Goal: Complete application form

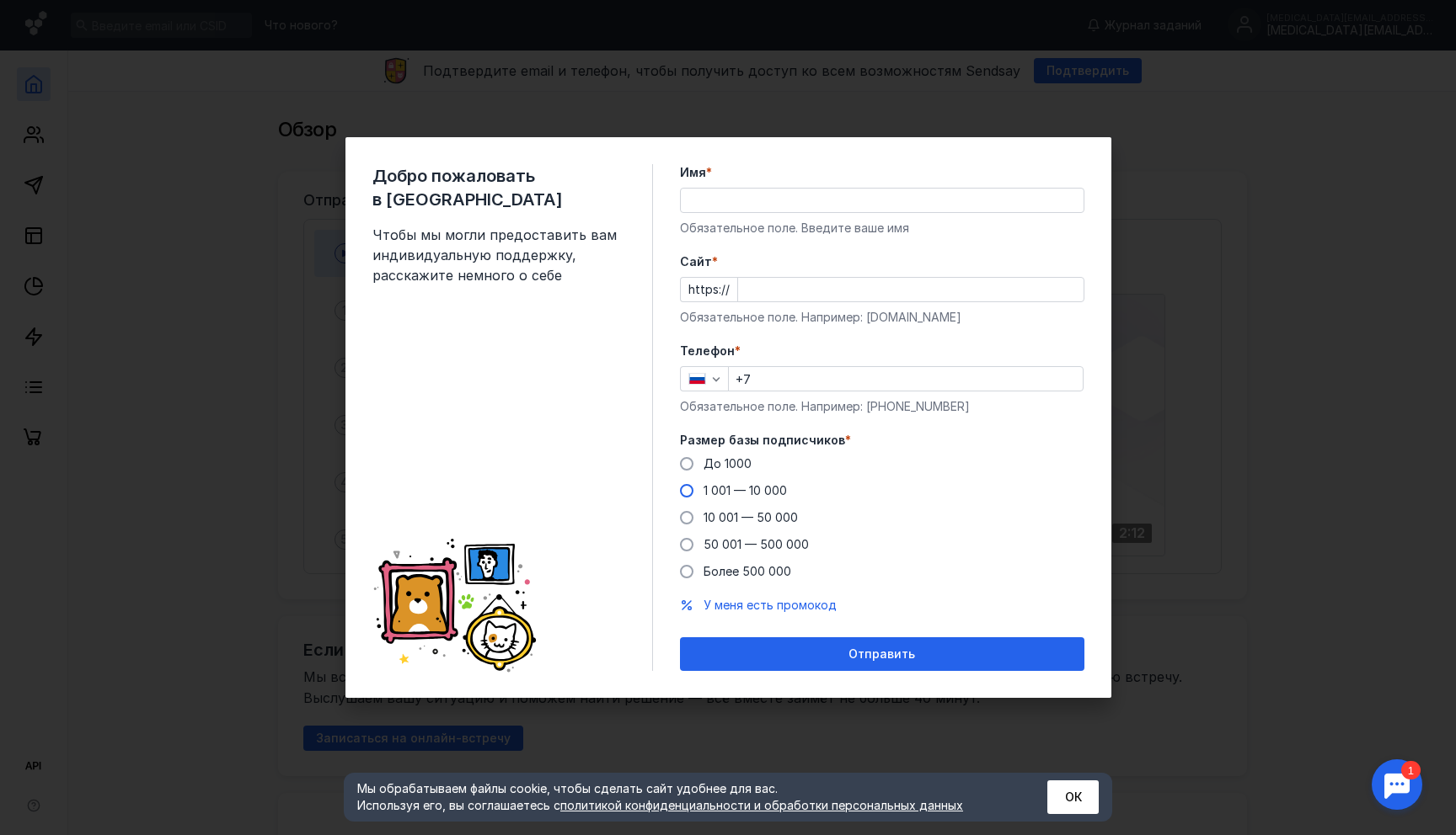
click at [715, 492] on span "1 001 — 10 000" at bounding box center [744, 491] width 83 height 15
click at [0, 0] on input "1 001 — 10 000" at bounding box center [0, 0] width 0 height 0
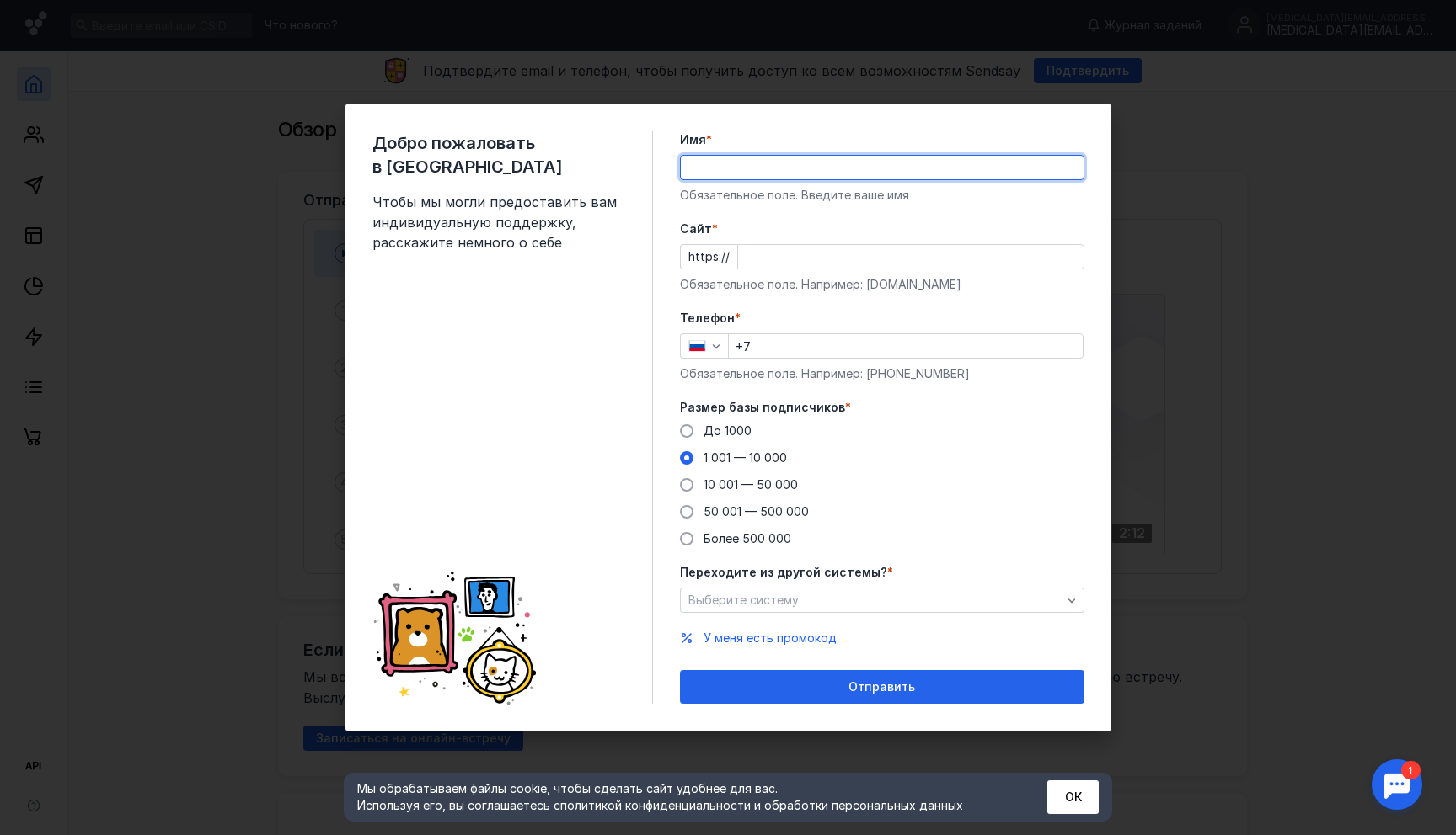
click at [772, 162] on input "Имя *" at bounding box center [882, 167] width 403 height 23
type input "[MEDICAL_DATA][PERSON_NAME]"
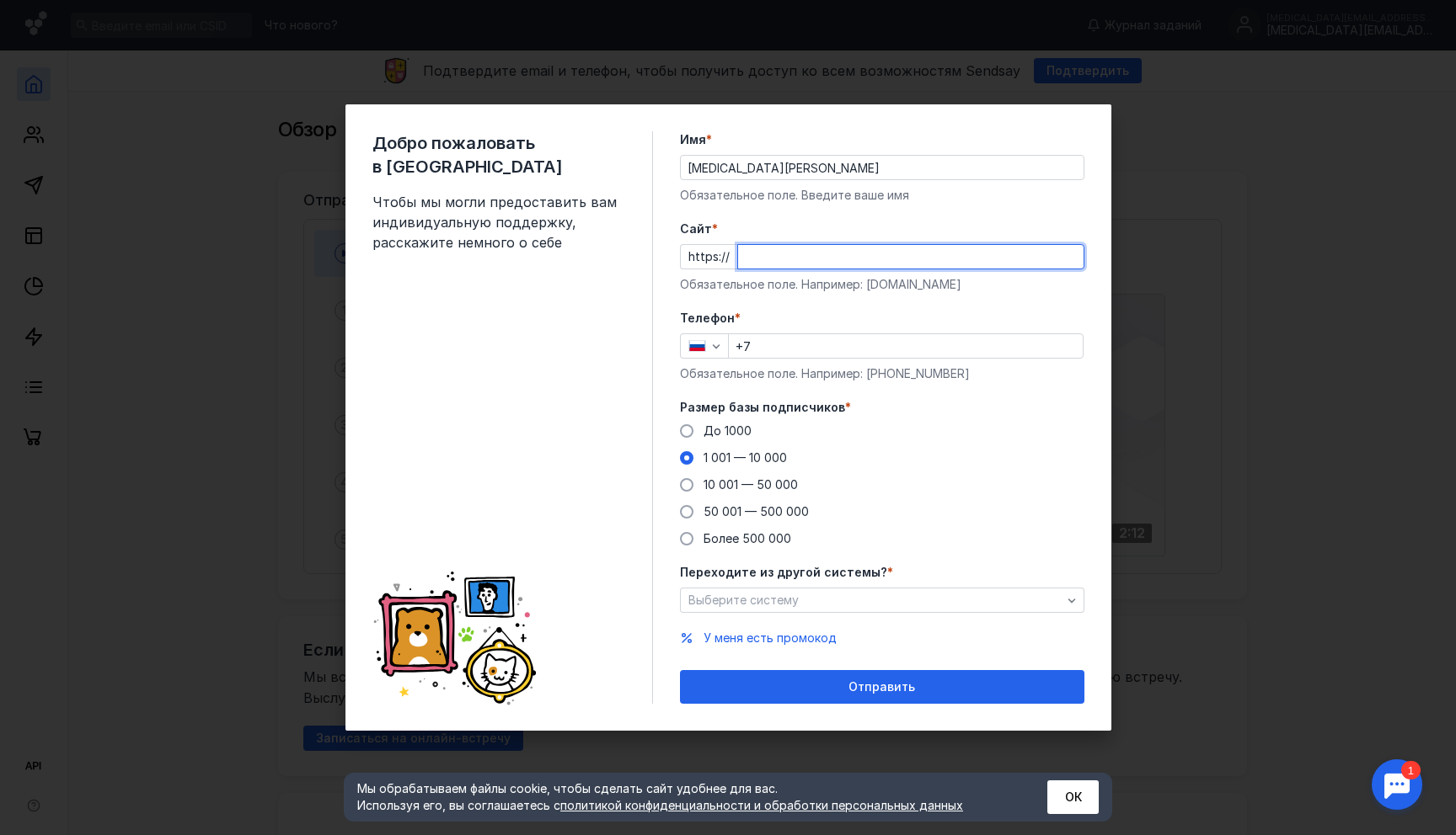
click at [827, 265] on input "Cайт *" at bounding box center [911, 256] width 346 height 23
type input "C"
type input "w"
type input "[DOMAIN_NAME]"
click at [812, 300] on form "Имя * [MEDICAL_DATA][PERSON_NAME] Обязательное поле. Введите ваше имя [PERSON_N…" at bounding box center [882, 418] width 405 height 573
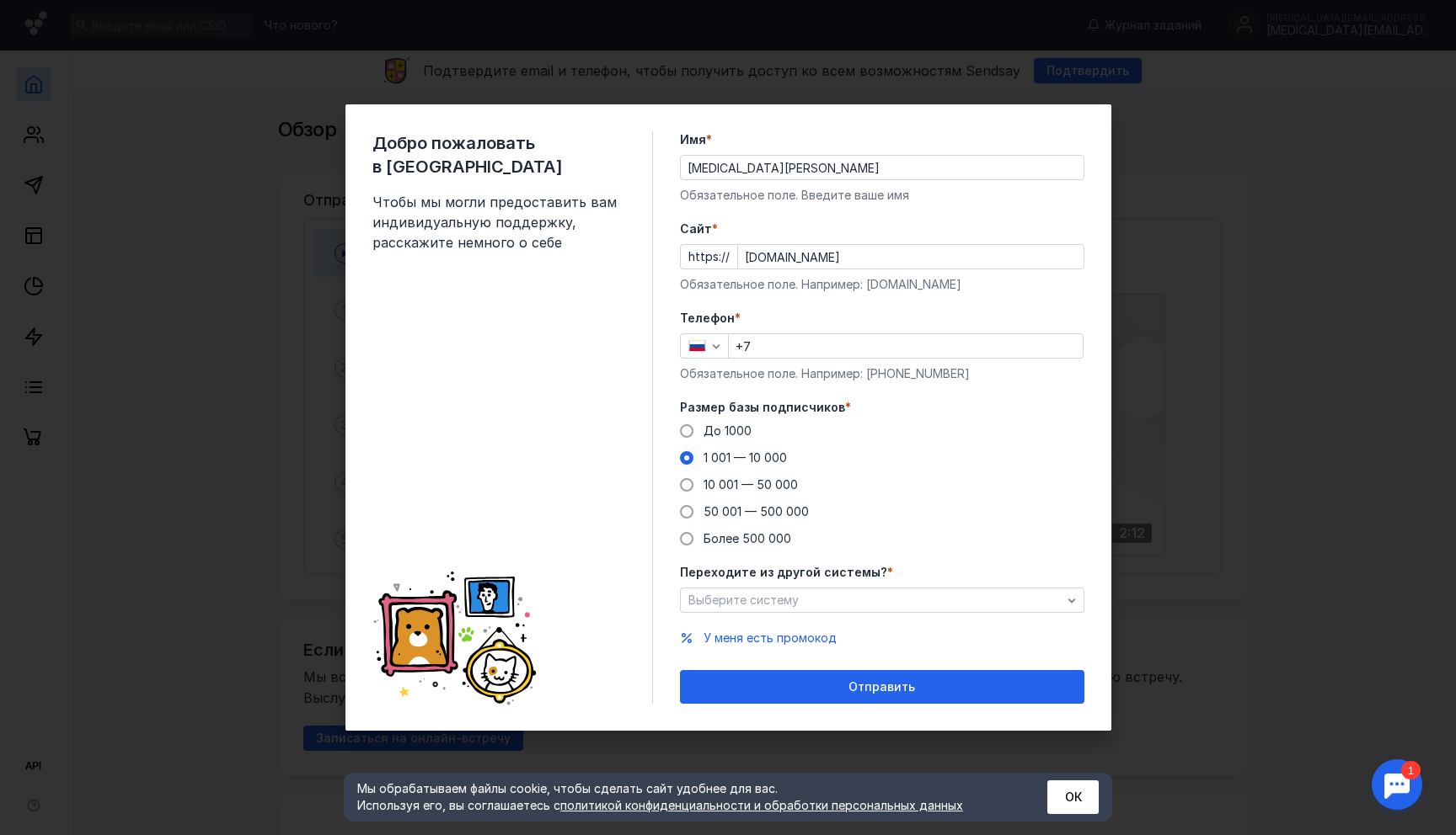
click at [810, 333] on div "+7" at bounding box center [906, 345] width 356 height 25
click at [810, 343] on input "+7" at bounding box center [906, 345] width 354 height 23
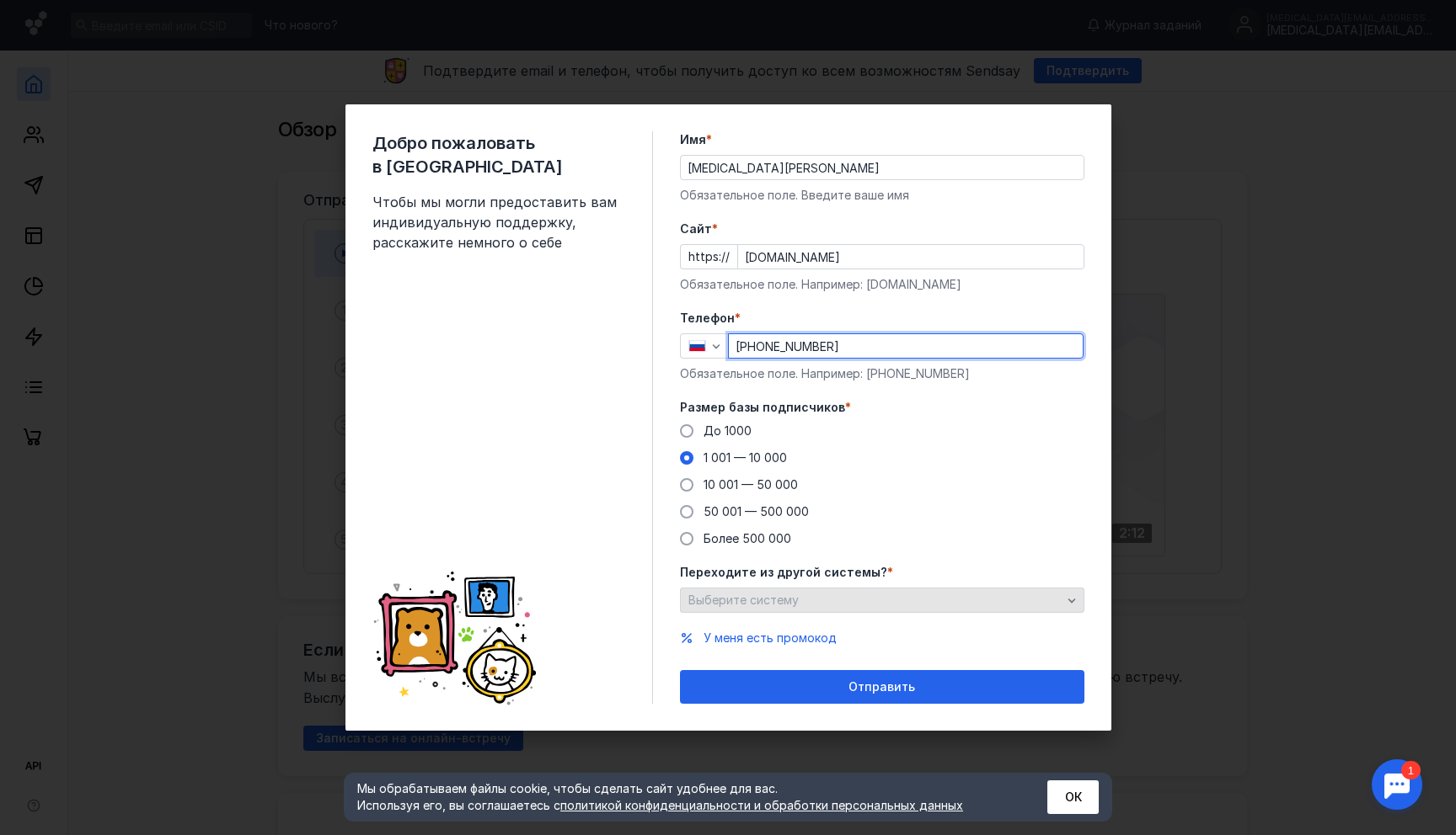
type input "[PHONE_NUMBER]"
click at [842, 598] on div "Выберите систему" at bounding box center [875, 600] width 382 height 15
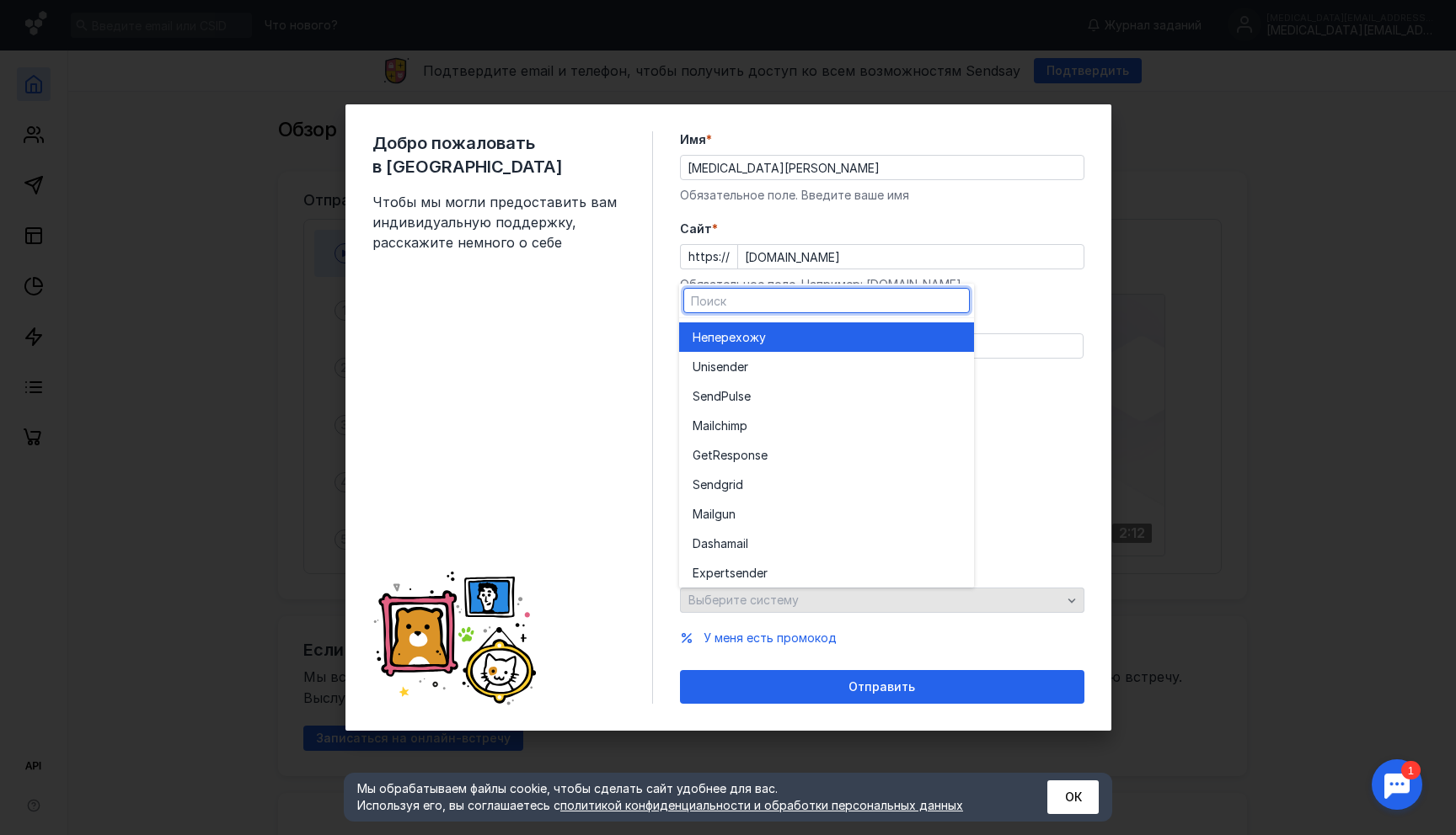
click at [841, 598] on div "Выберите систему" at bounding box center [882, 600] width 405 height 25
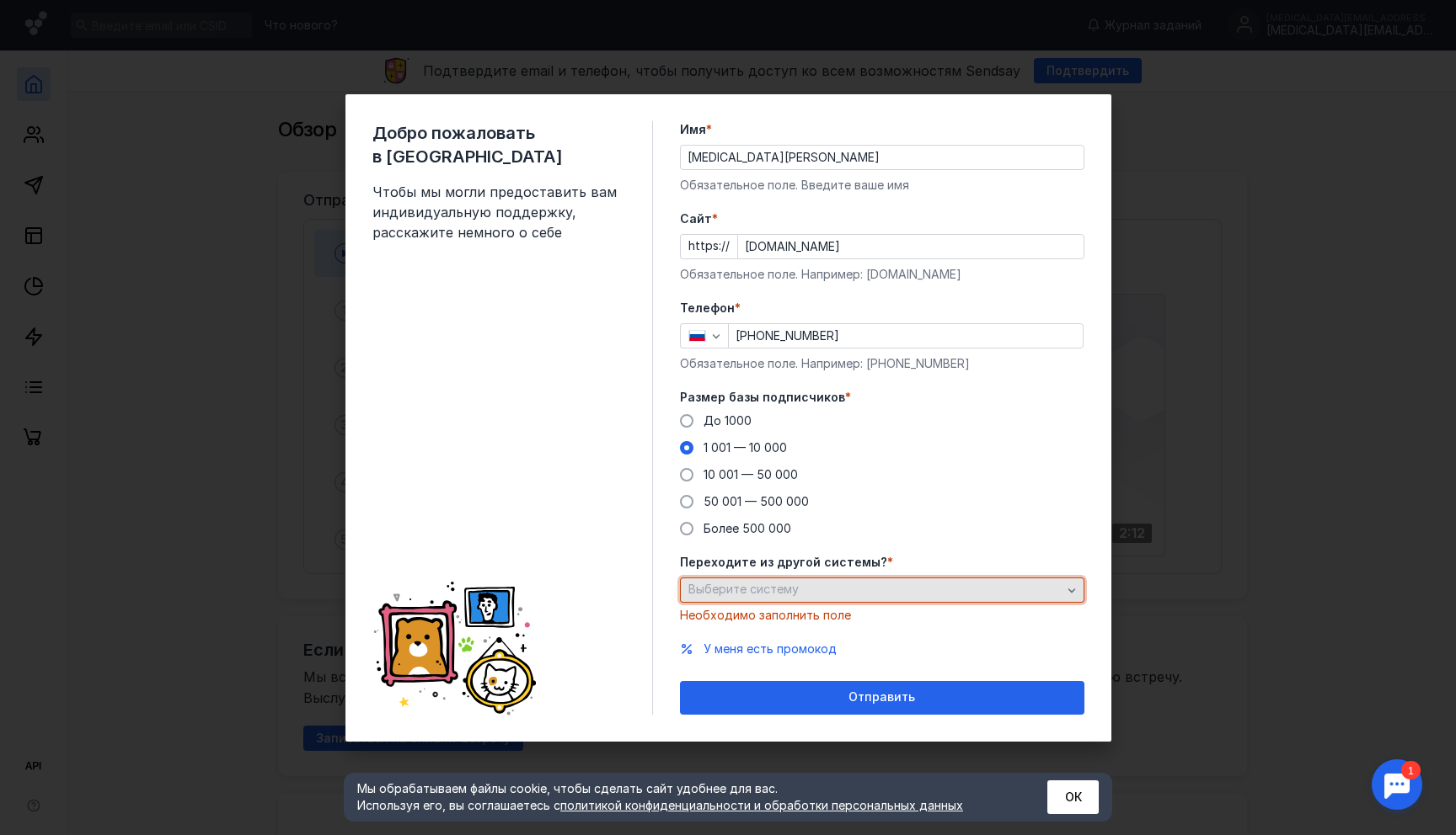
click at [832, 587] on div "Выберите систему" at bounding box center [875, 589] width 382 height 15
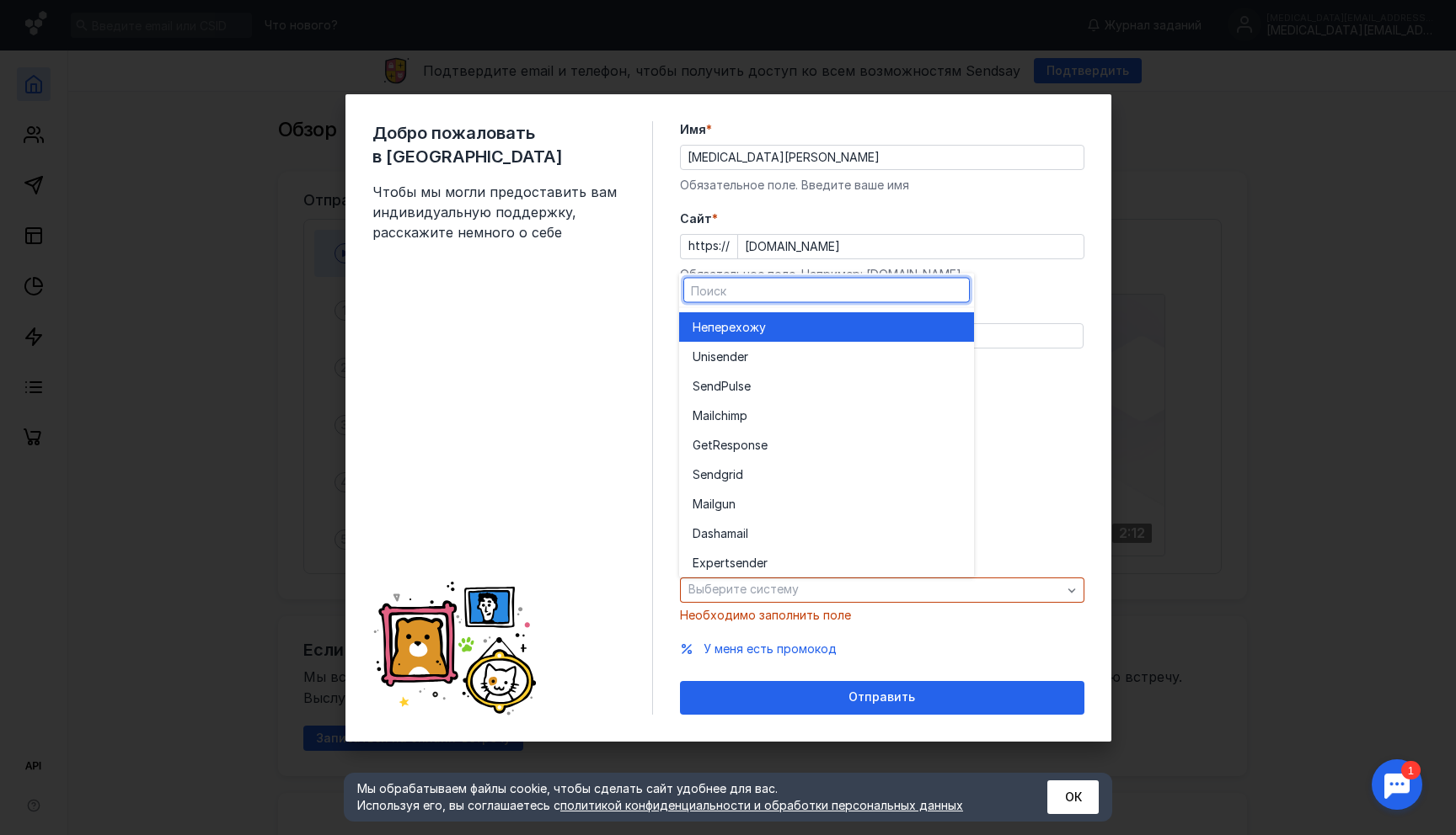
click at [807, 326] on div "Не перехожу" at bounding box center [827, 327] width 268 height 17
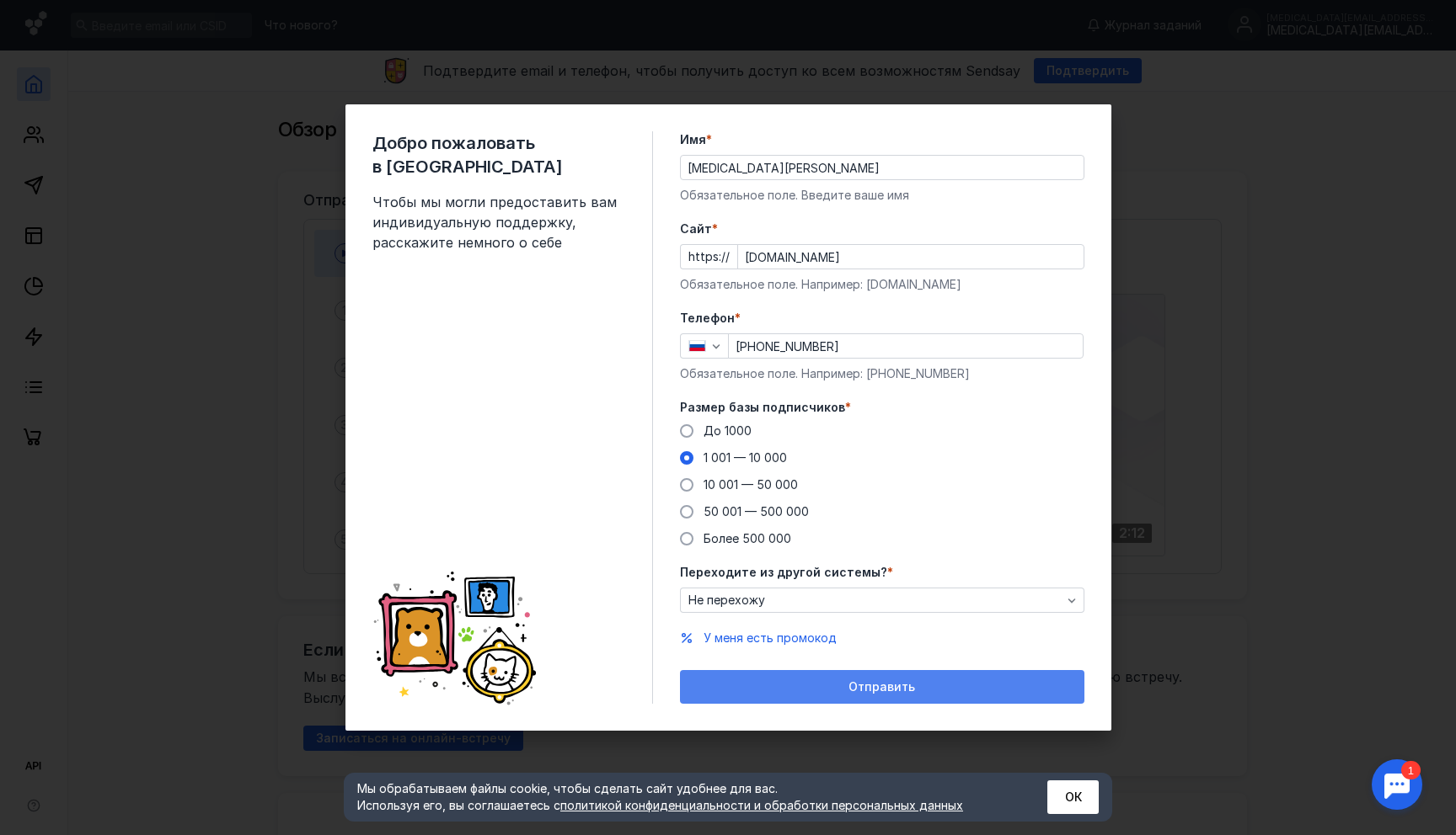
click at [873, 686] on span "Отправить" at bounding box center [881, 687] width 66 height 15
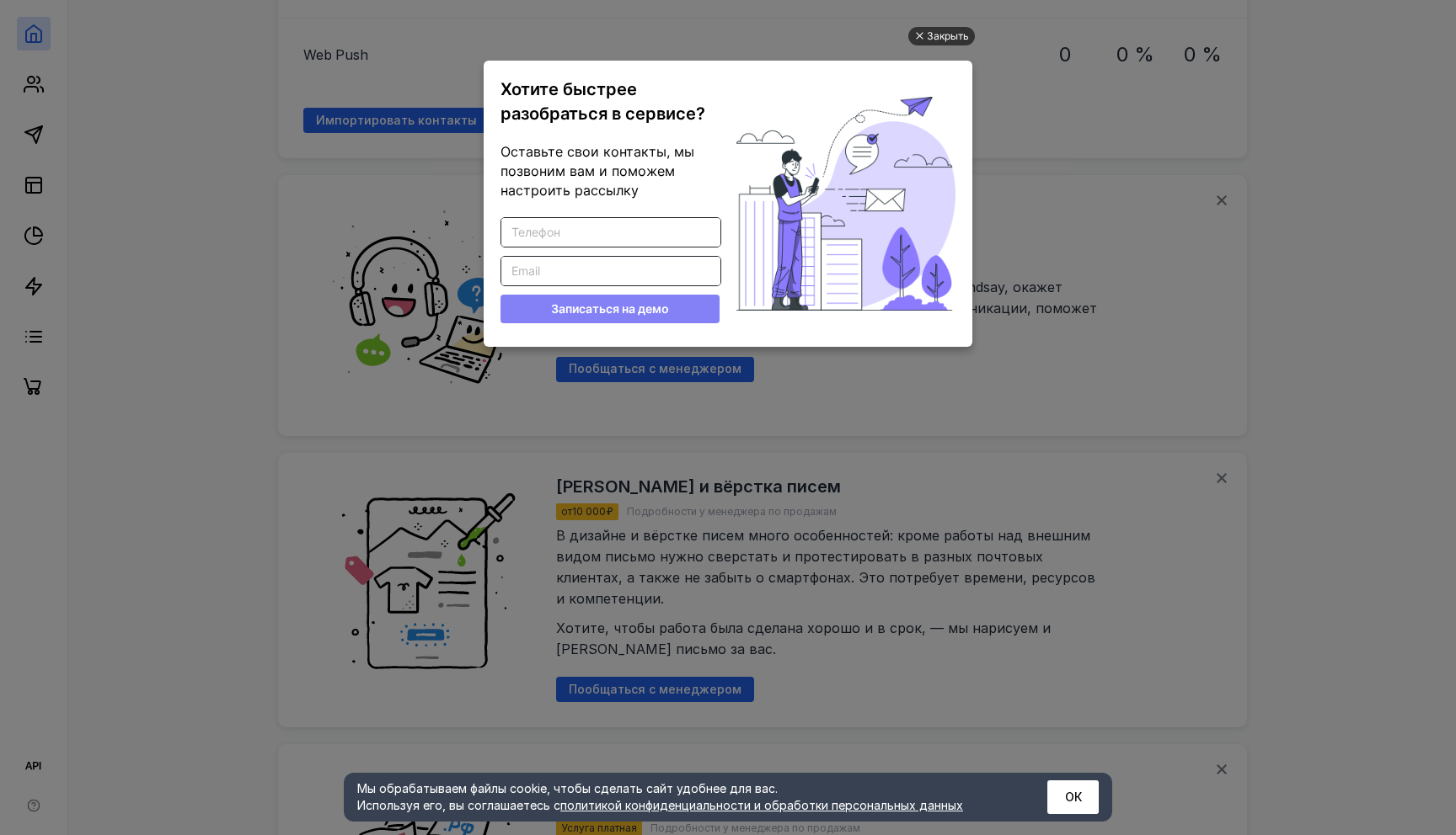
click at [939, 36] on div "Закрыть" at bounding box center [947, 36] width 42 height 19
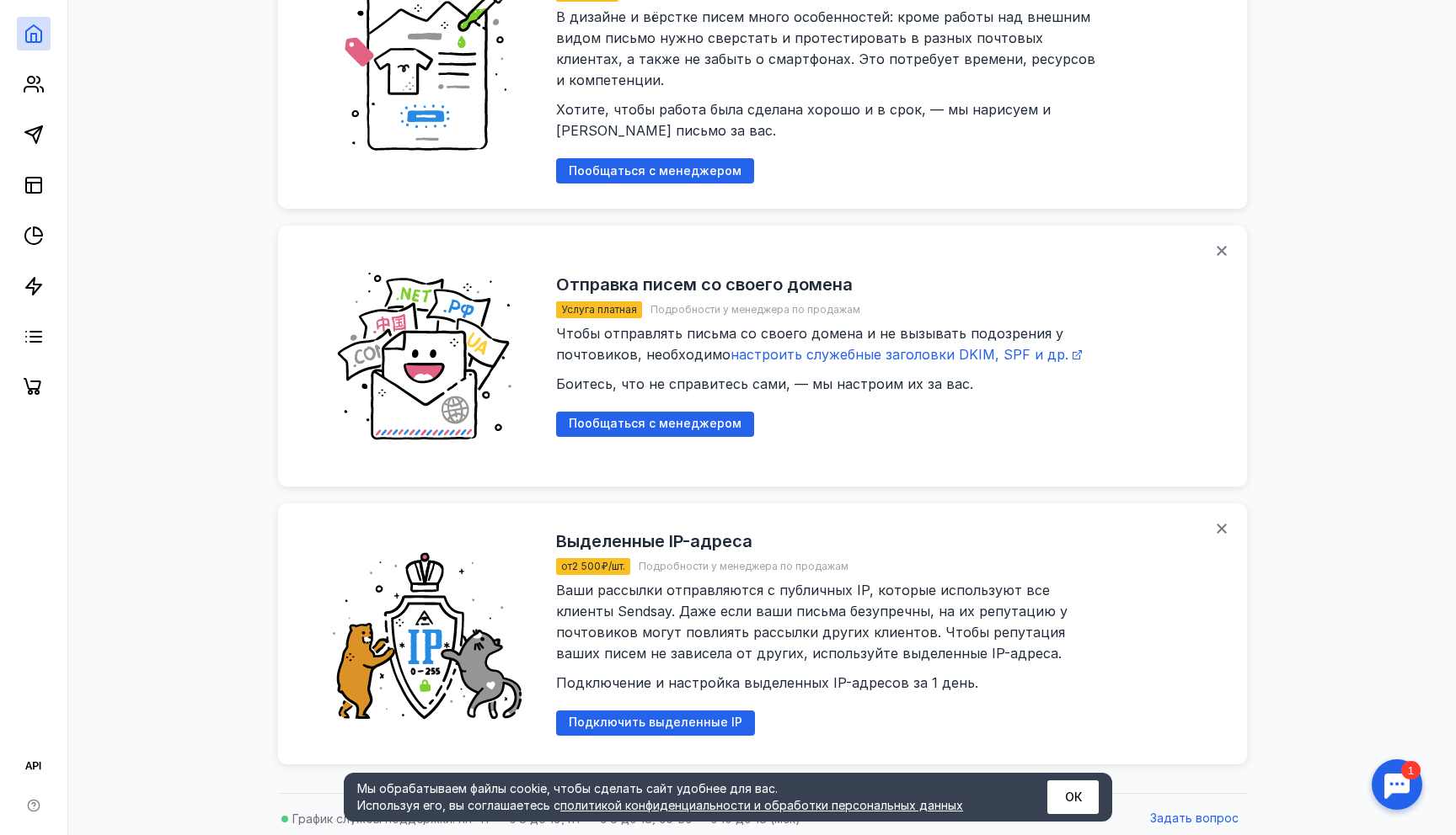
scroll to position [1806, 0]
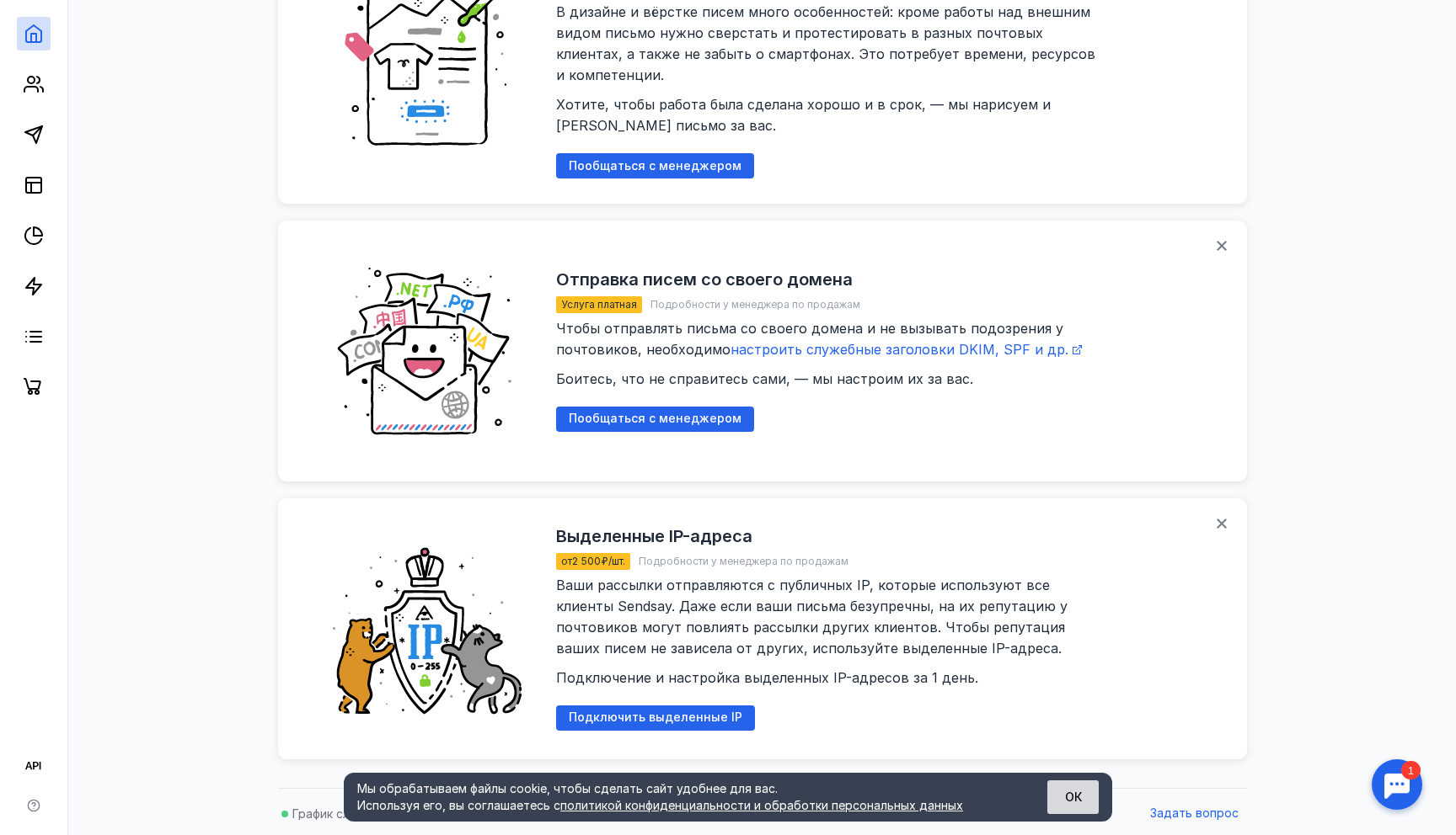
click at [1082, 811] on button "ОК" at bounding box center [1073, 797] width 52 height 34
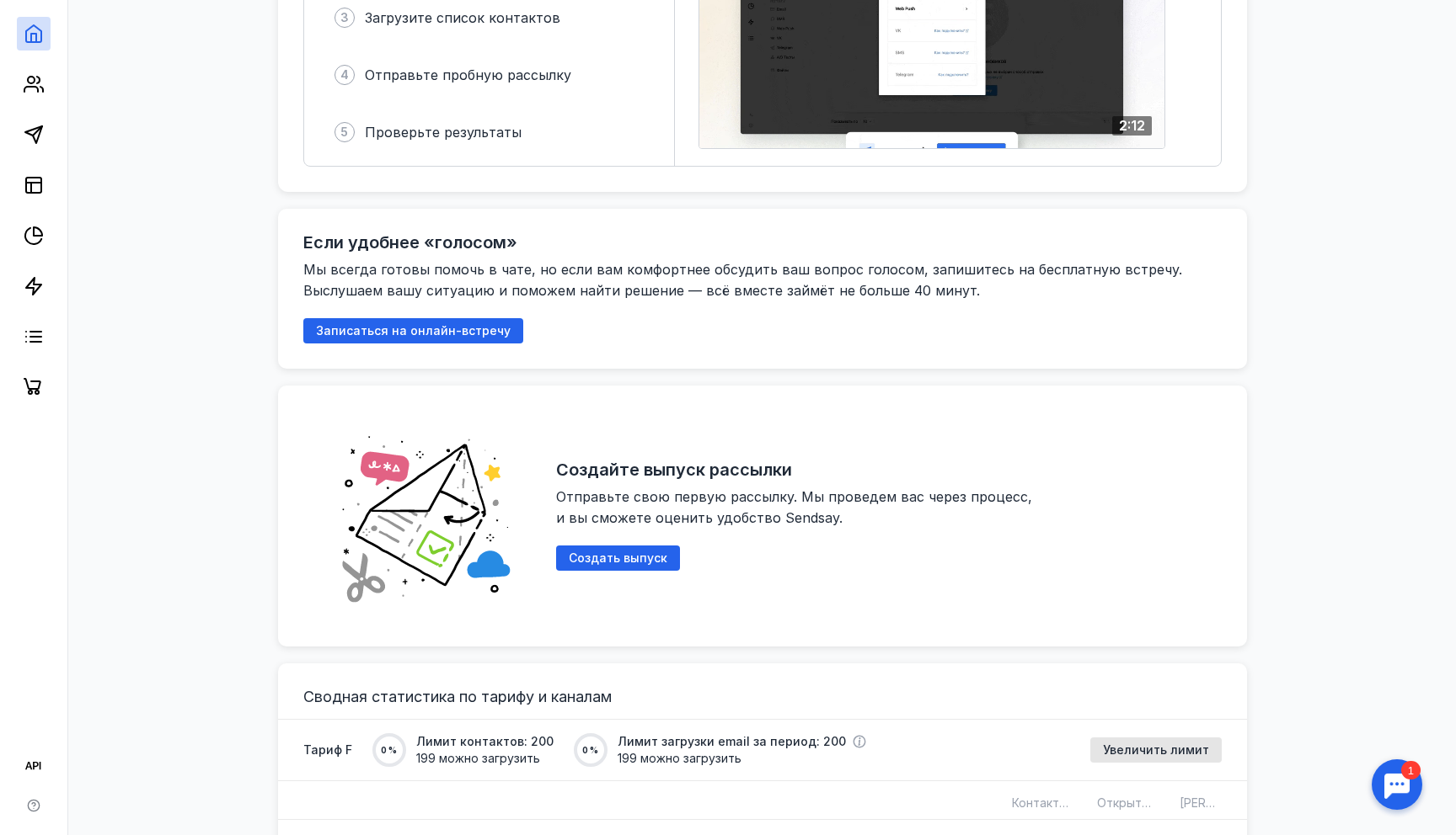
scroll to position [0, 0]
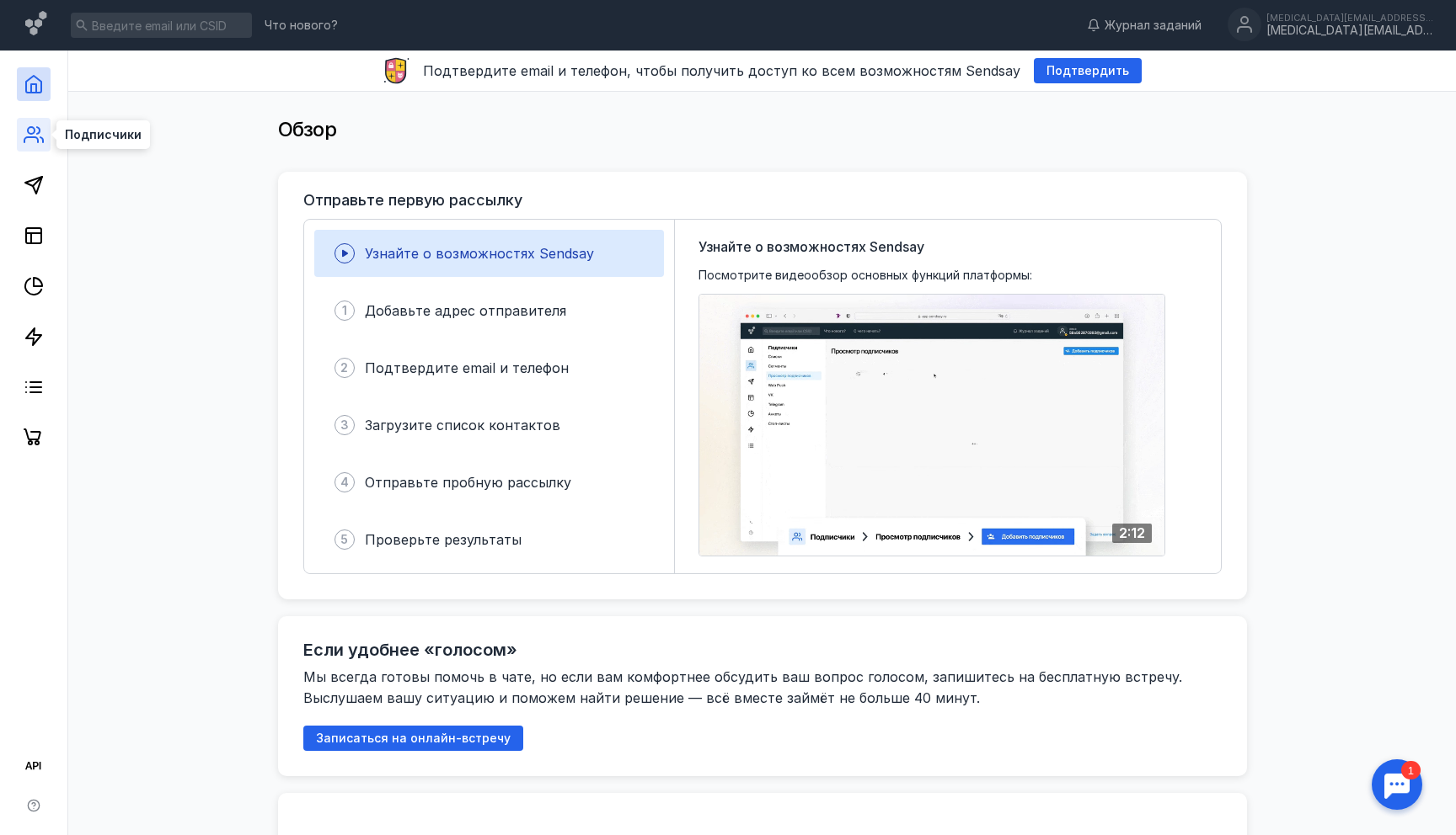
click at [43, 131] on icon at bounding box center [34, 135] width 21 height 21
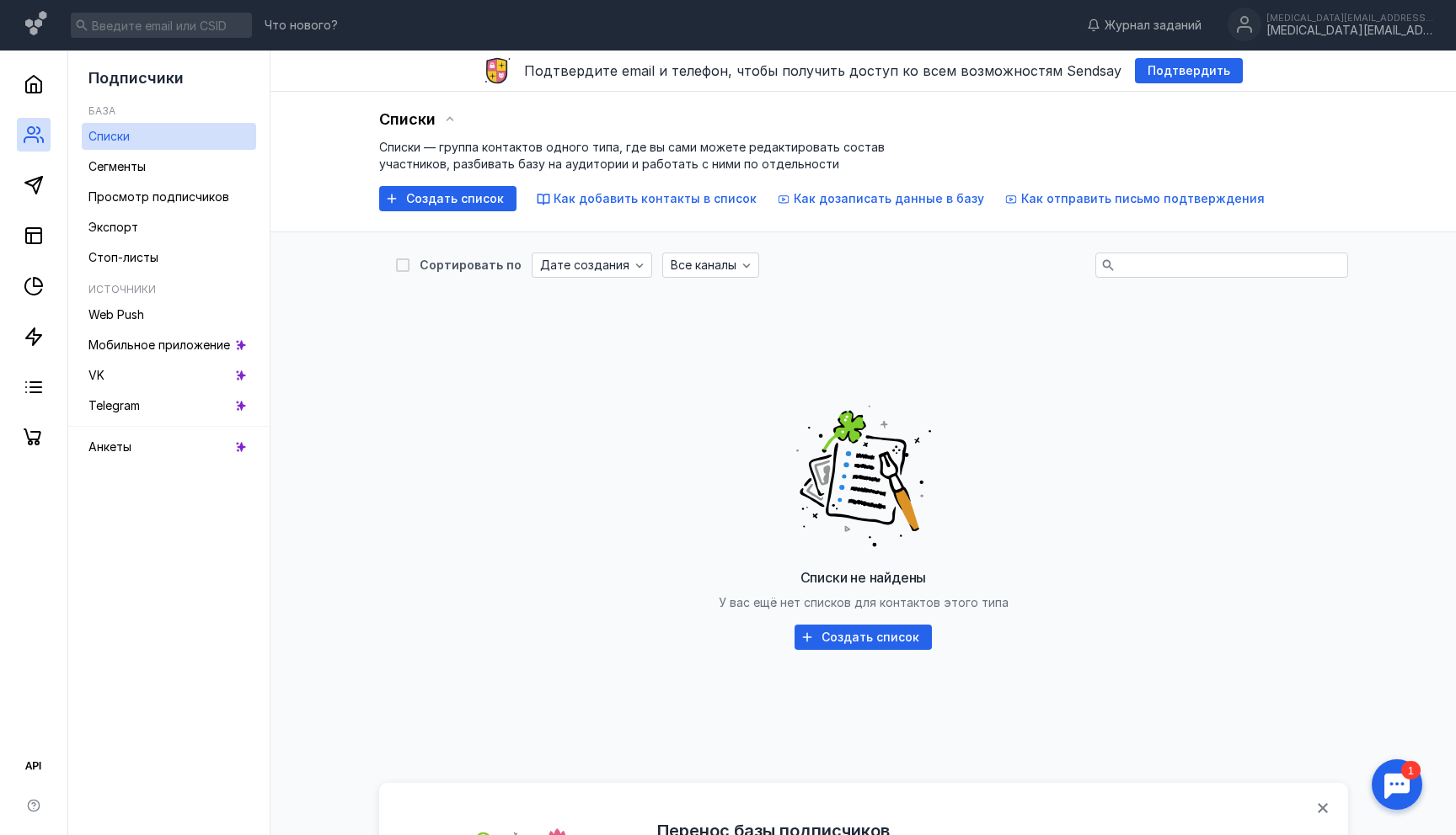
click at [519, 216] on div "Списки Списки — группа контактов одного типа, где вы сами можете редактировать …" at bounding box center [863, 162] width 1185 height 141
